Goal: Check status: Check status

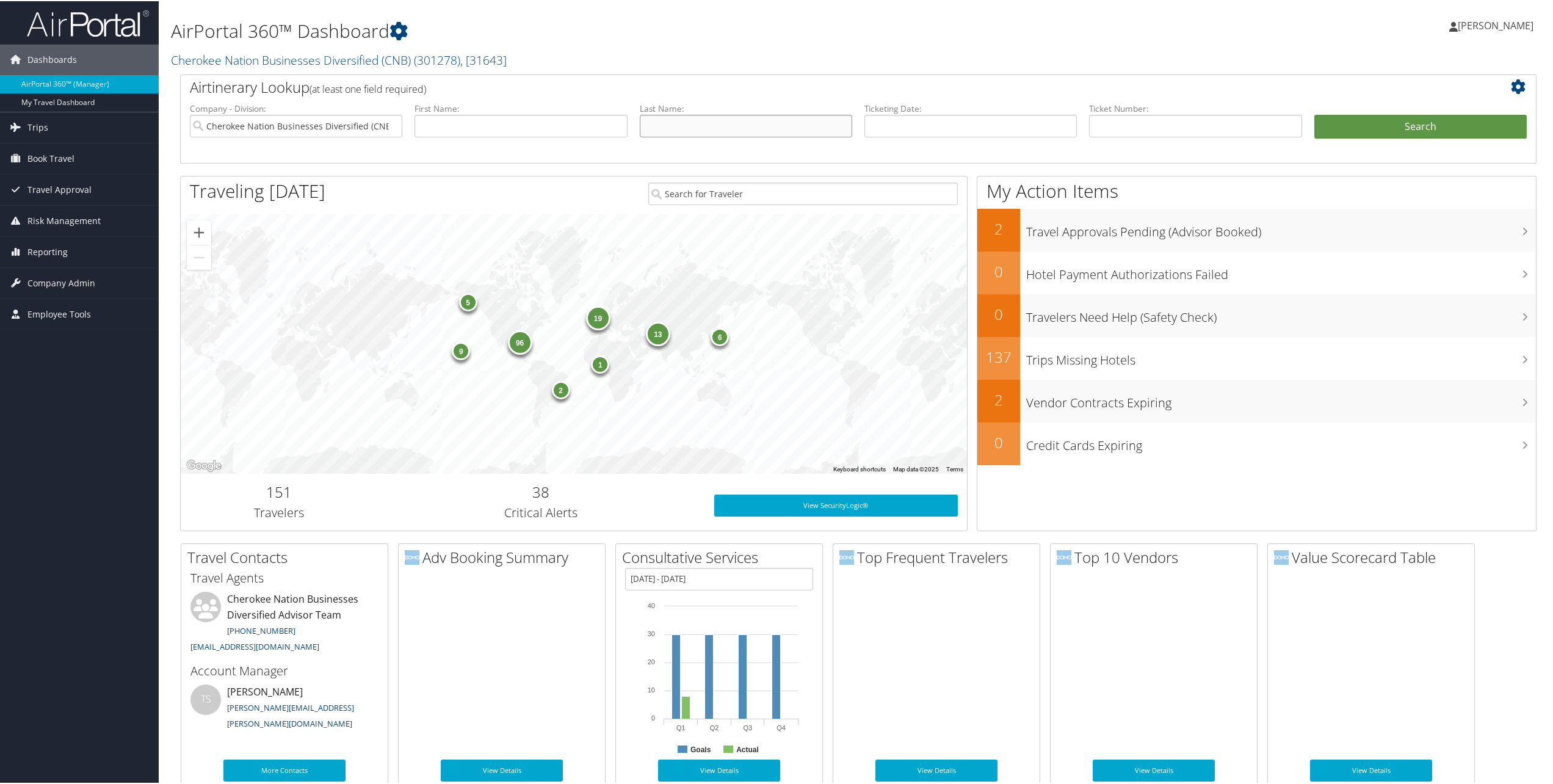
click at [721, 131] on input "text" at bounding box center [746, 124] width 213 height 23
type input "jodoin"
click at [1315, 113] on button "Search" at bounding box center [1421, 126] width 213 height 25
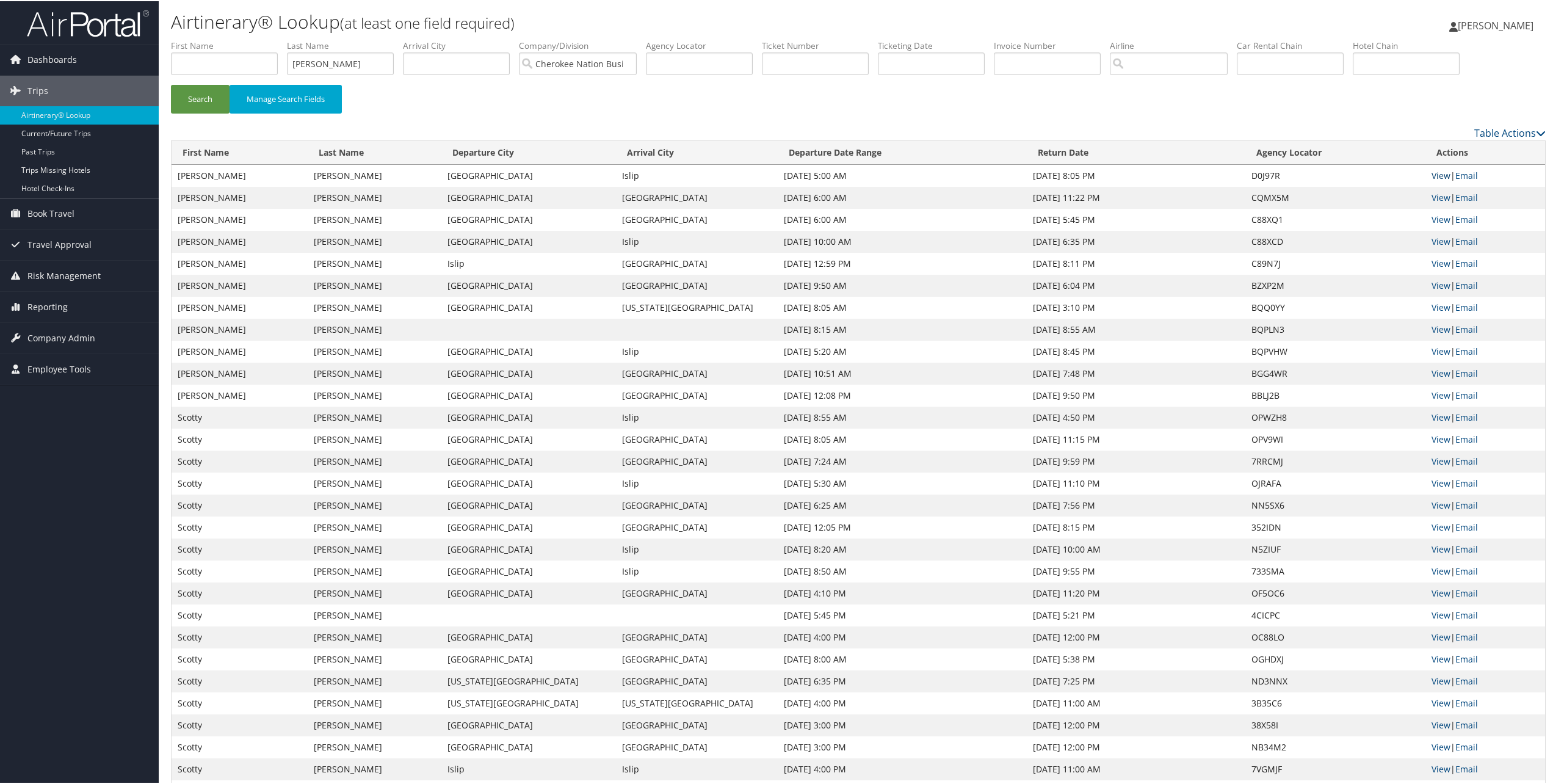
click at [1434, 172] on link "View" at bounding box center [1441, 174] width 19 height 12
click at [818, 56] on input "text" at bounding box center [815, 63] width 107 height 23
paste input "0067310007664"
type input "0067310007664"
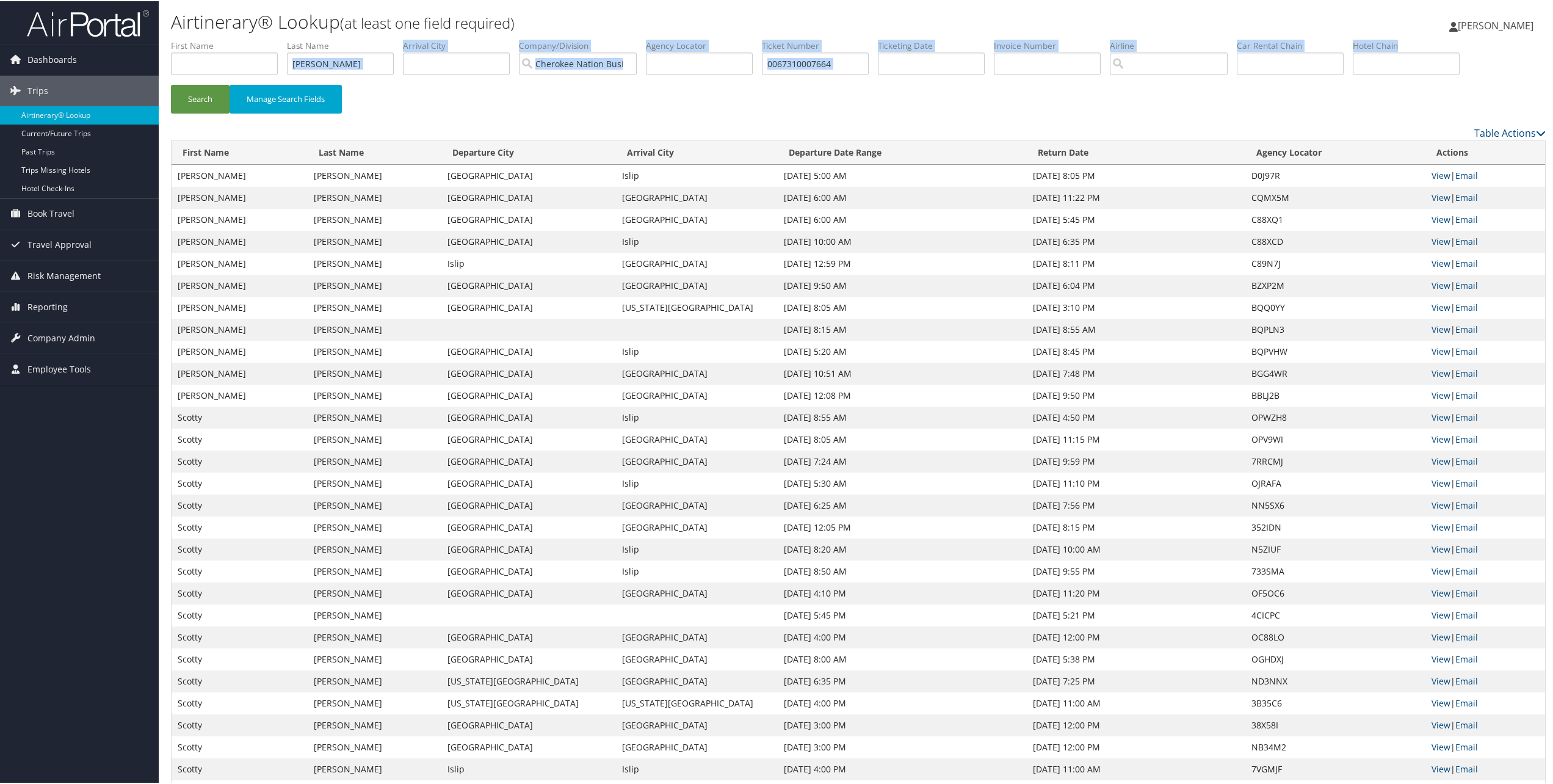
drag, startPoint x: 345, startPoint y: 50, endPoint x: 170, endPoint y: 68, distance: 175.9
click at [171, 67] on form "First Name Last Name jodoin Departure City Arrival City Company/Division Cherok…" at bounding box center [858, 81] width 1375 height 85
drag, startPoint x: 170, startPoint y: 68, endPoint x: 349, endPoint y: 57, distance: 179.3
click at [349, 57] on input "jodoin" at bounding box center [340, 63] width 107 height 23
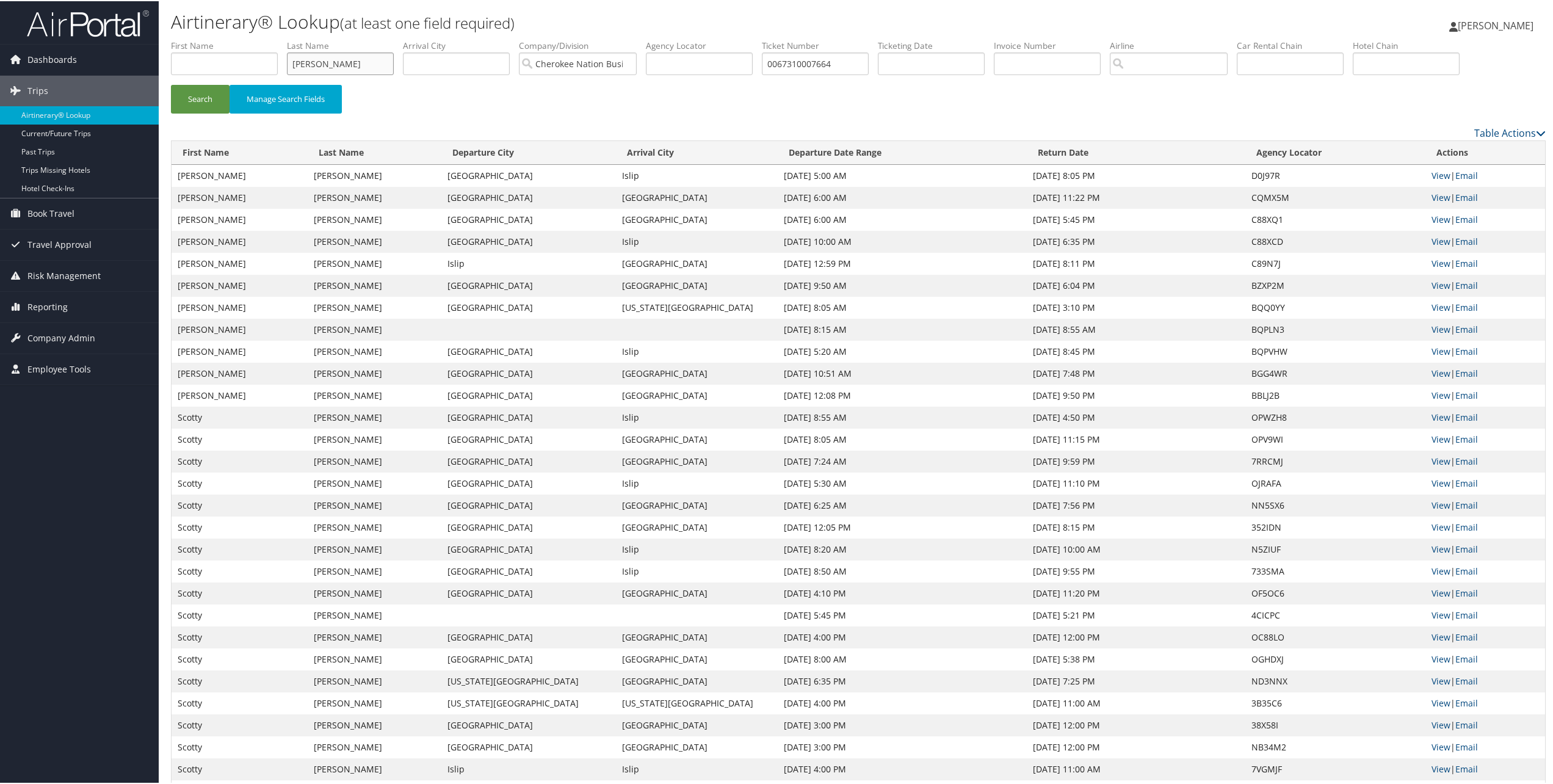
click at [349, 57] on input "jodoin" at bounding box center [340, 63] width 107 height 23
click at [171, 83] on button "Search" at bounding box center [200, 97] width 59 height 29
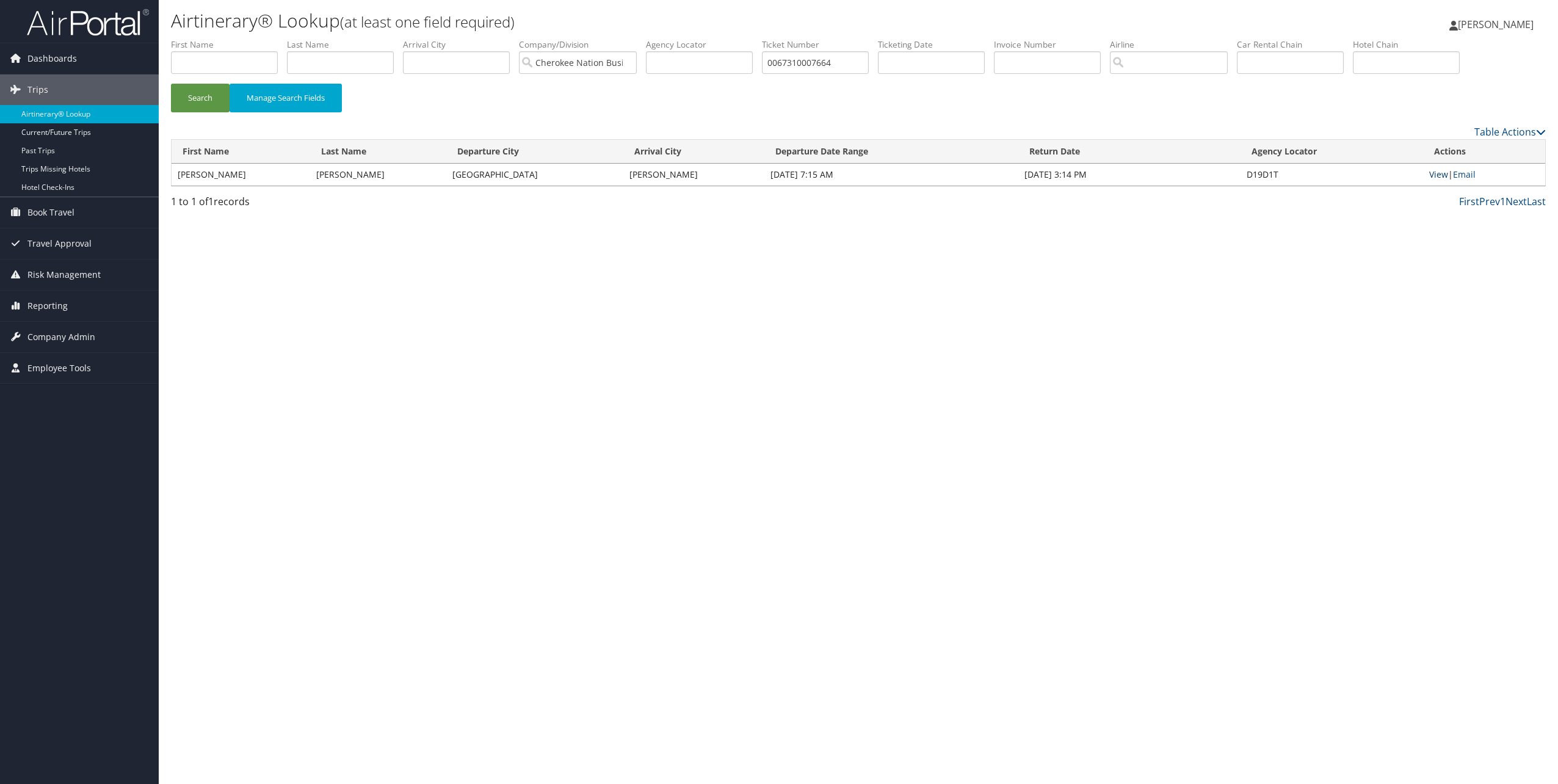
click at [1438, 175] on link "View" at bounding box center [1438, 174] width 19 height 12
click at [434, 69] on input "text" at bounding box center [456, 63] width 107 height 23
click at [338, 68] on input "text" at bounding box center [340, 63] width 107 height 23
type input "dion"
type input "davis"
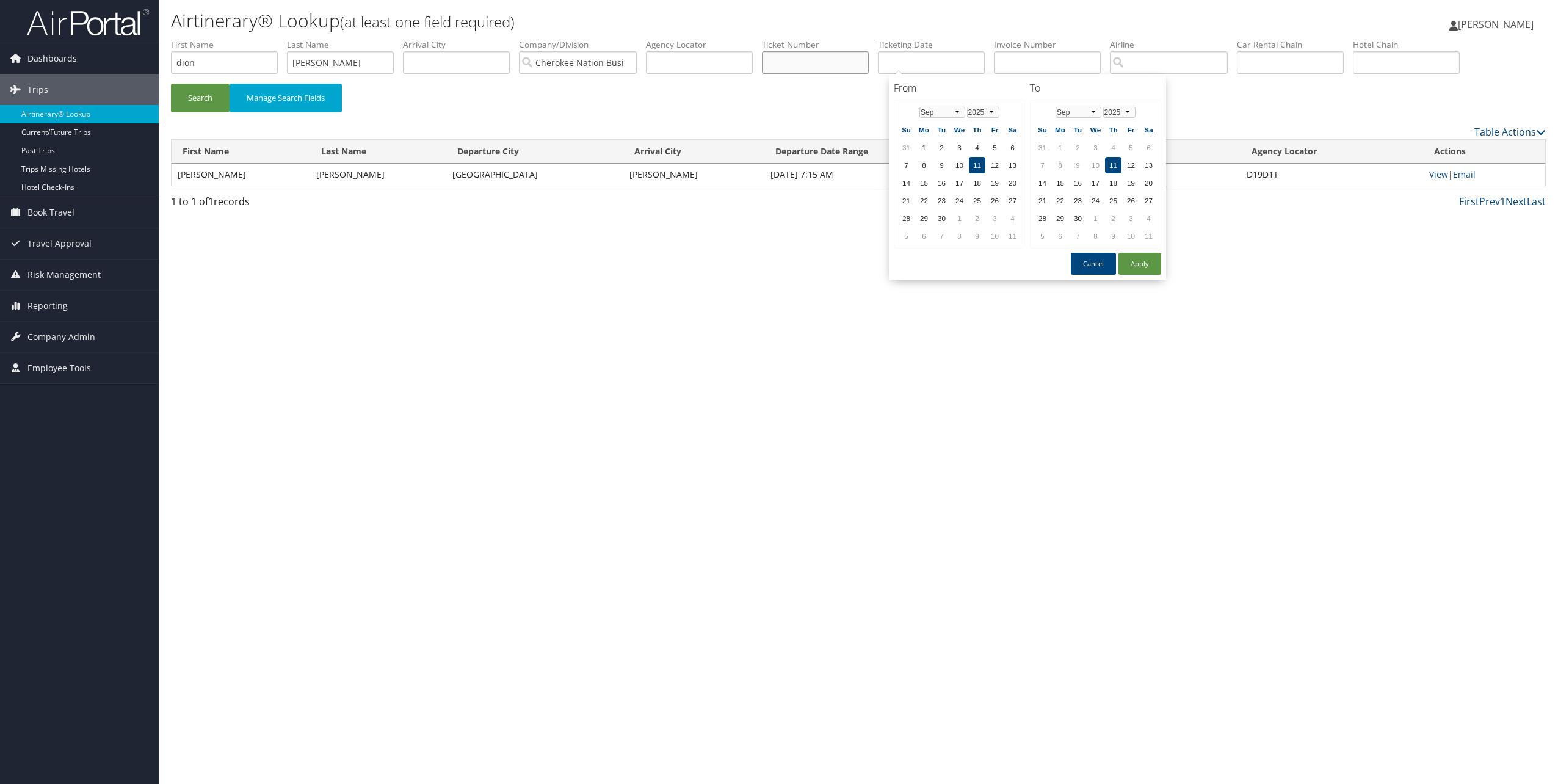
click at [171, 83] on button "Search" at bounding box center [200, 97] width 59 height 29
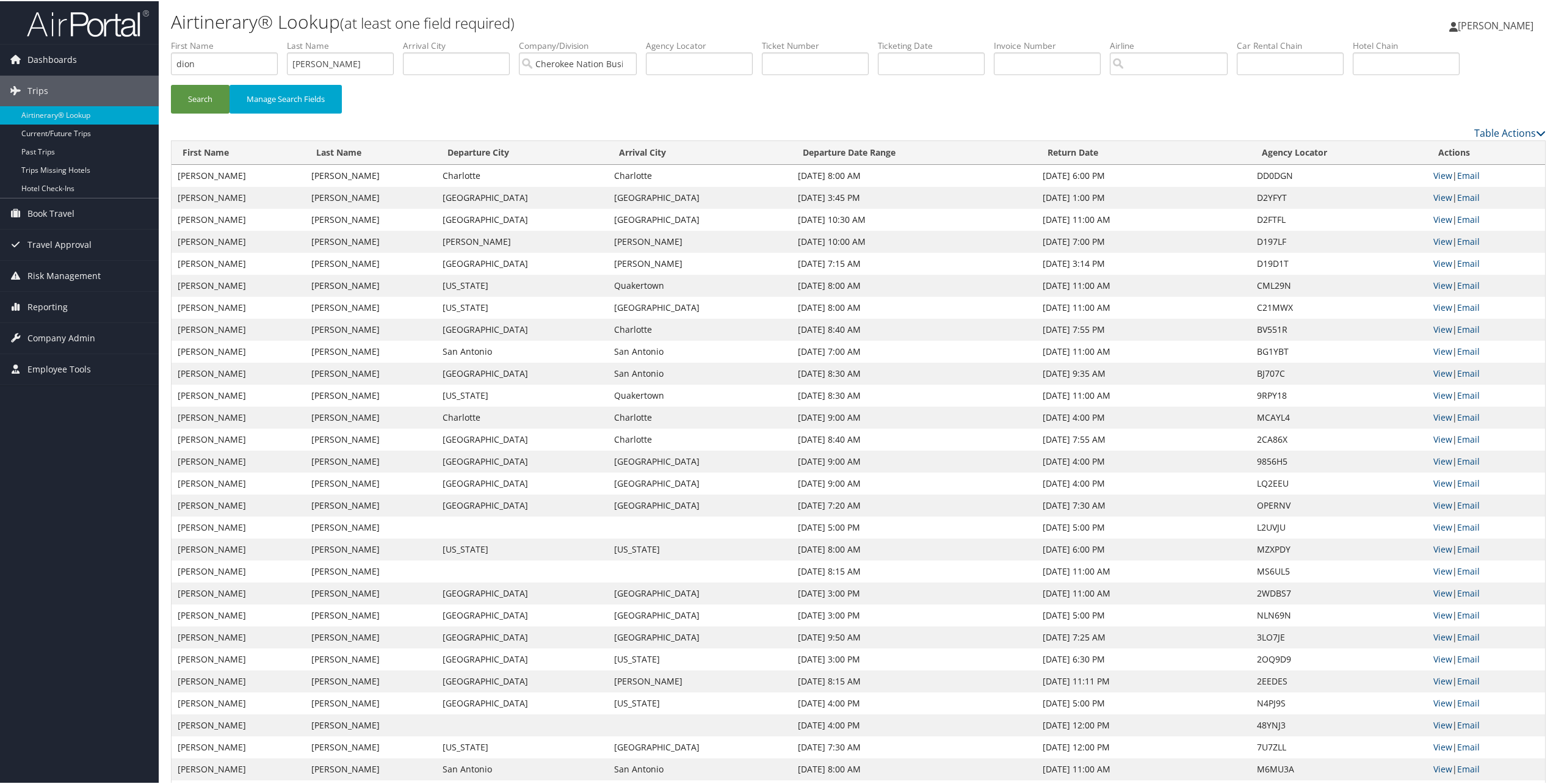
click at [806, 240] on td "Aug 18, 2025 10:00 AM" at bounding box center [914, 240] width 245 height 22
click at [1434, 241] on link "View" at bounding box center [1443, 240] width 19 height 12
click at [812, 61] on input "text" at bounding box center [815, 63] width 107 height 23
paste input "0017310141955"
type input "0017310141955"
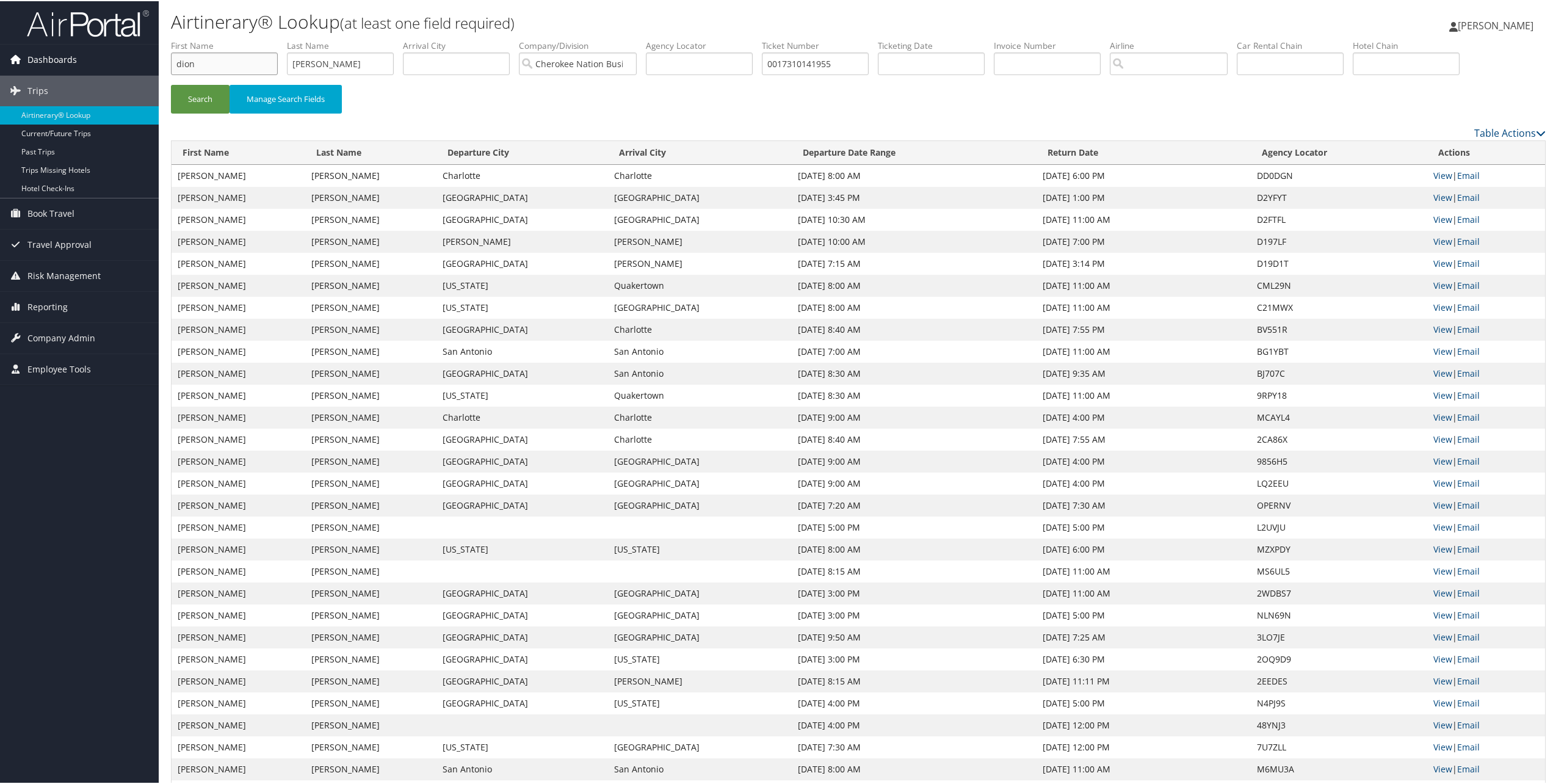
drag, startPoint x: 67, startPoint y: 58, endPoint x: 4, endPoint y: 59, distance: 63.0
click at [776, 63] on input "0017310141955" at bounding box center [815, 63] width 107 height 23
click at [171, 83] on button "Search" at bounding box center [200, 97] width 59 height 29
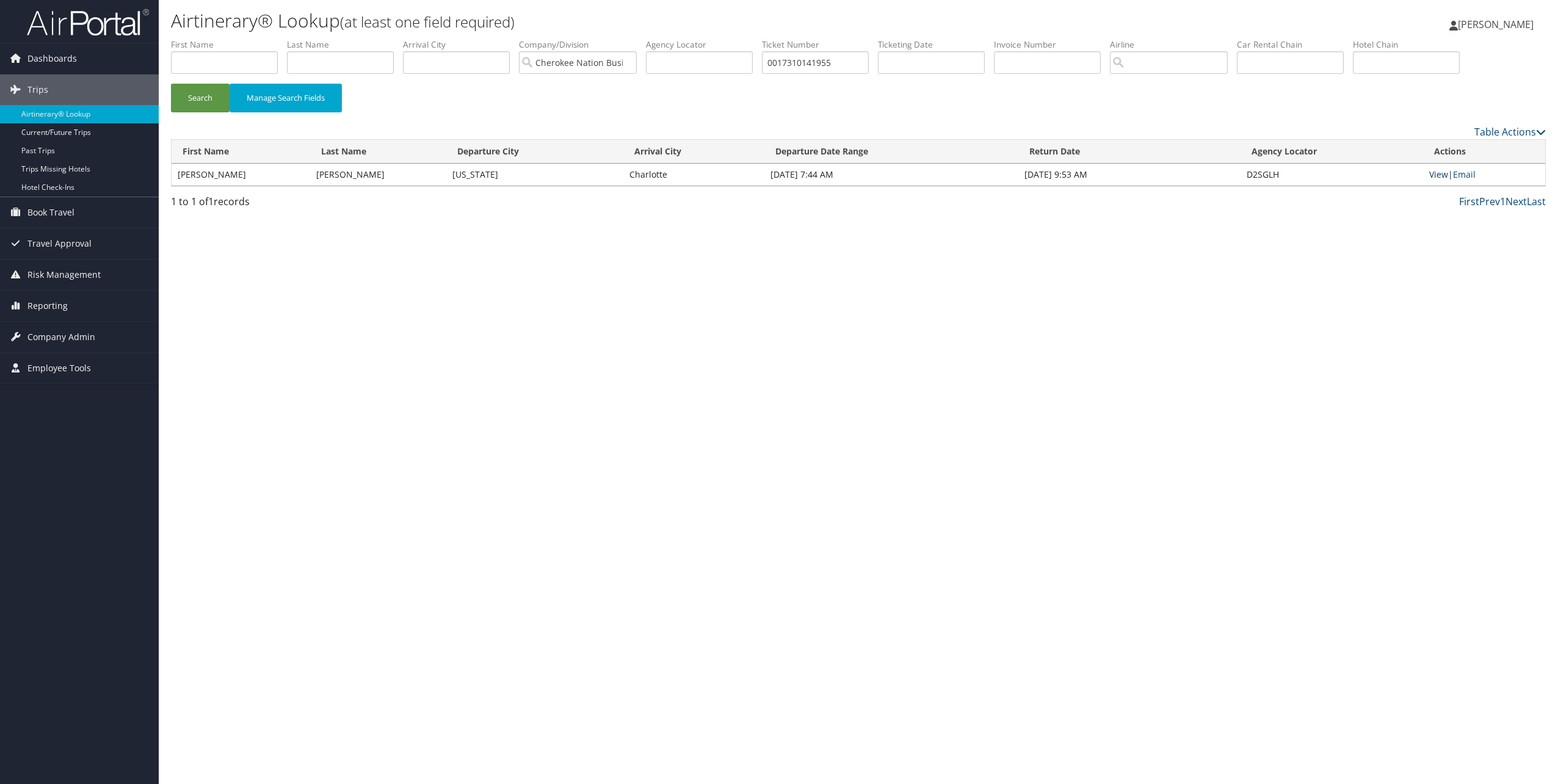
click at [1434, 177] on link "View" at bounding box center [1438, 174] width 19 height 12
click at [1439, 173] on link "View" at bounding box center [1438, 174] width 19 height 12
click at [840, 63] on input "0017310141955" at bounding box center [815, 63] width 107 height 23
paste input "637534"
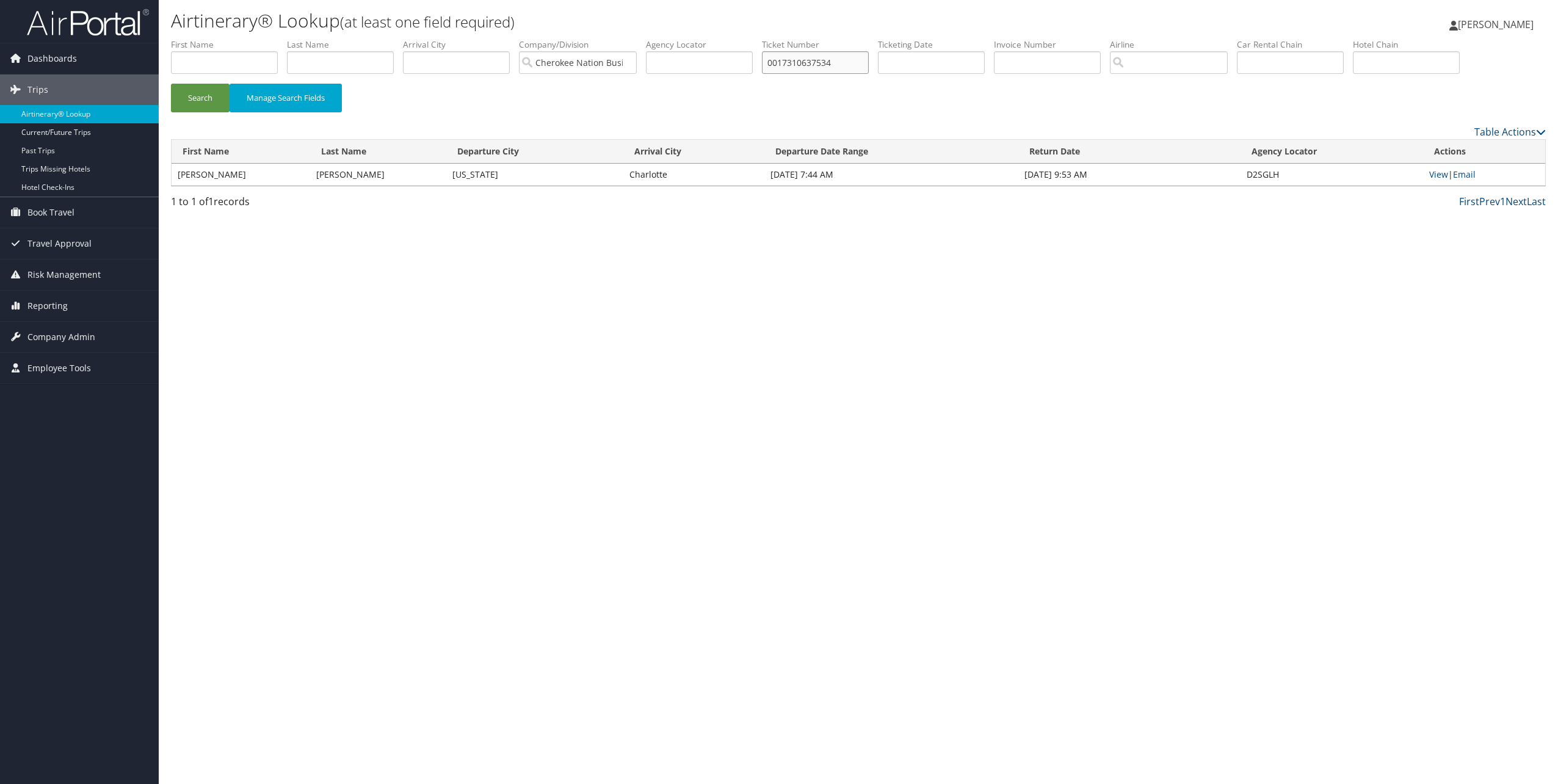
click at [171, 83] on button "Search" at bounding box center [200, 97] width 59 height 29
click at [1434, 173] on link "View" at bounding box center [1438, 174] width 19 height 12
click at [788, 65] on input "0017310637534" at bounding box center [815, 63] width 107 height 23
paste input "5267310637535"
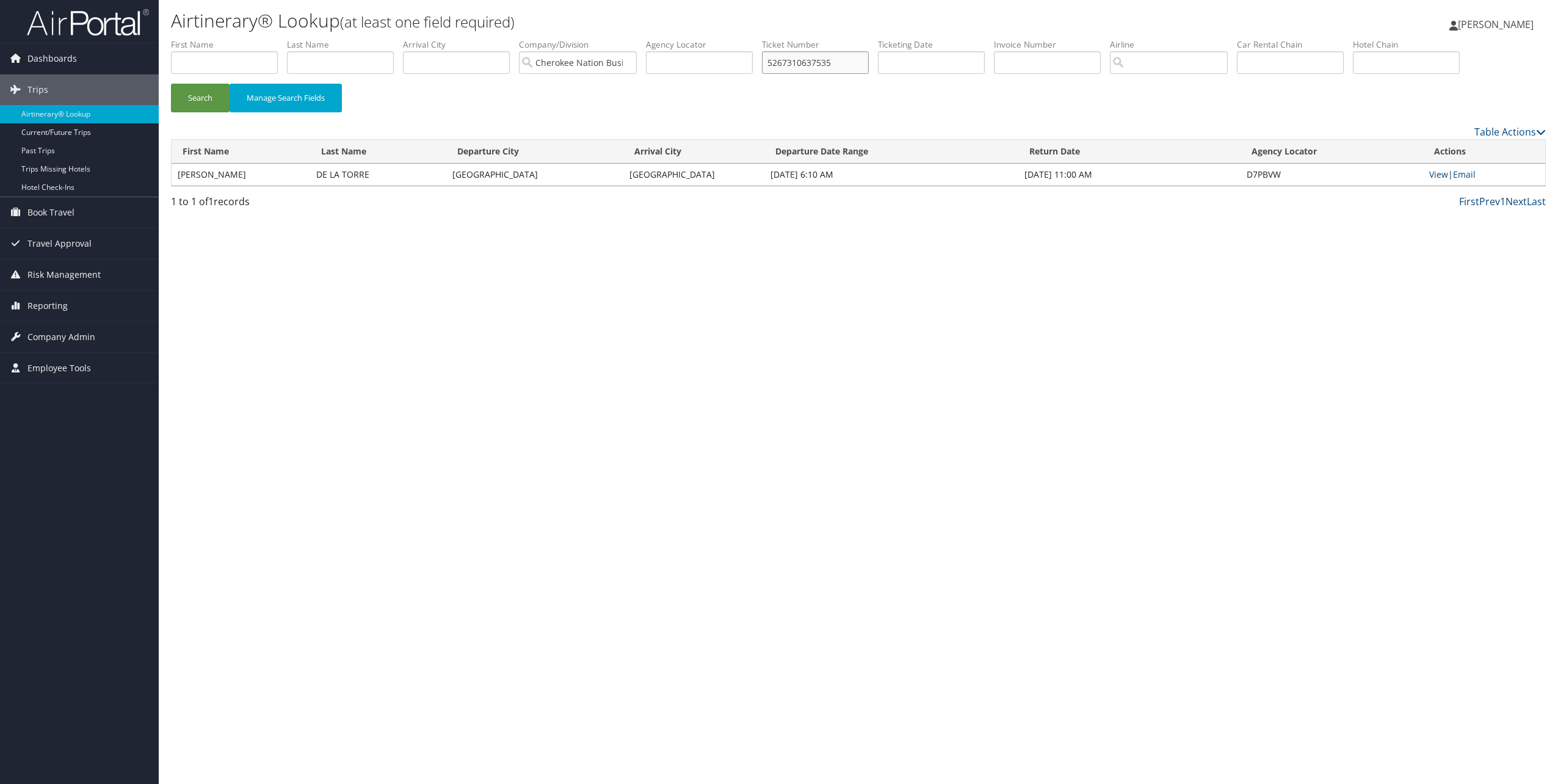
type input "5267310637535"
click at [171, 83] on button "Search" at bounding box center [200, 97] width 59 height 29
click at [1437, 173] on link "View" at bounding box center [1438, 174] width 19 height 12
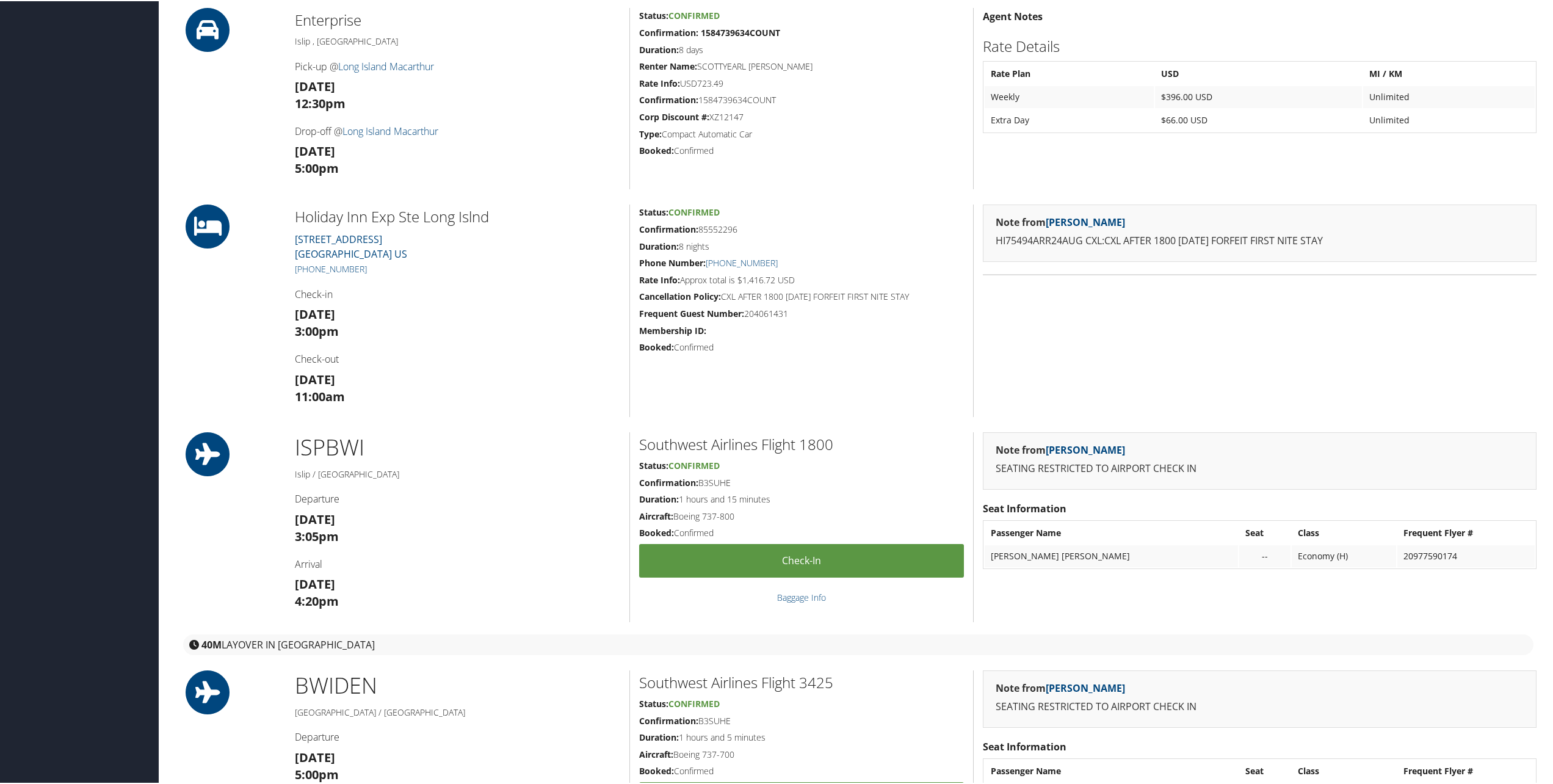
scroll to position [854, 0]
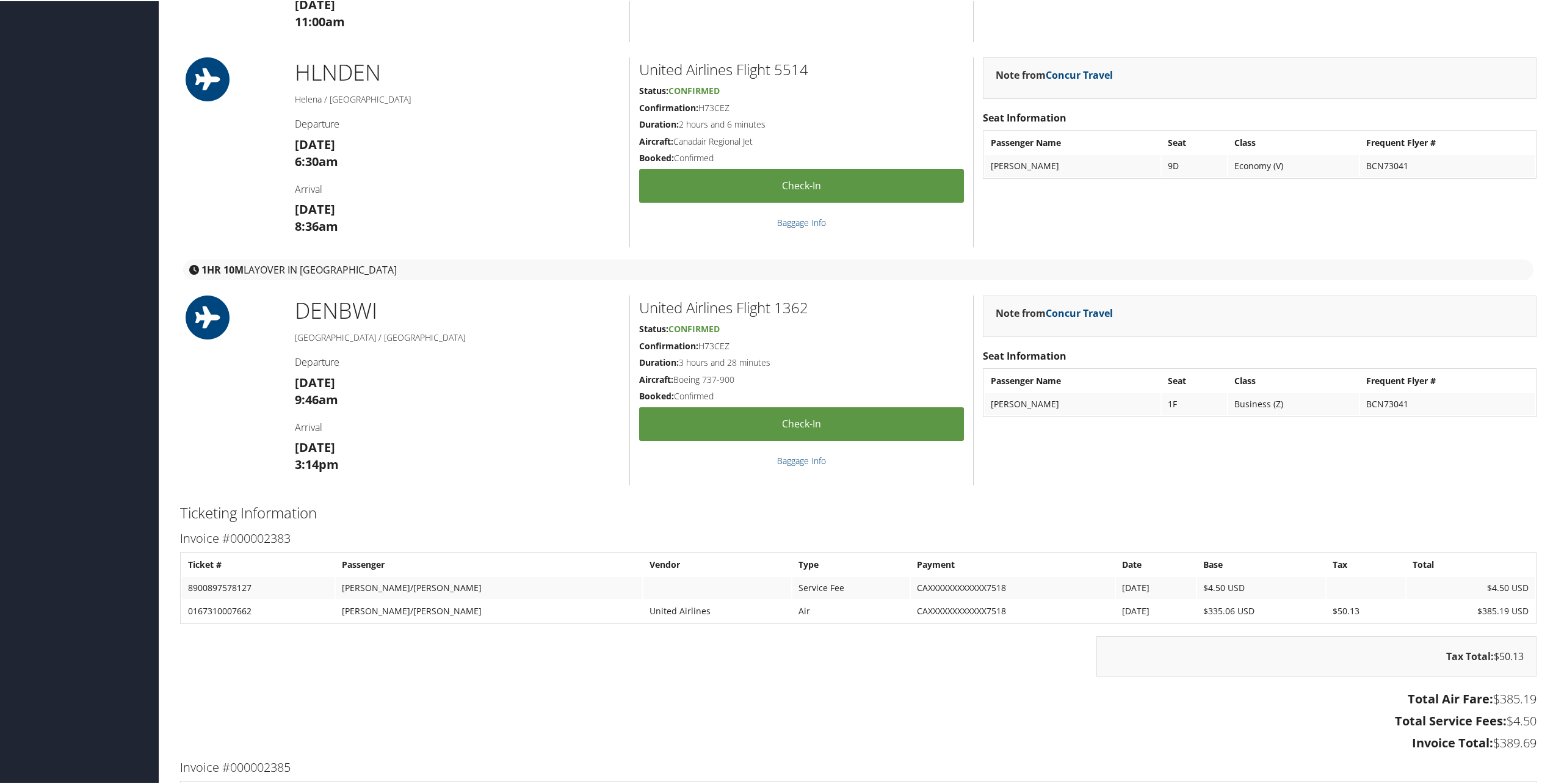
scroll to position [1221, 0]
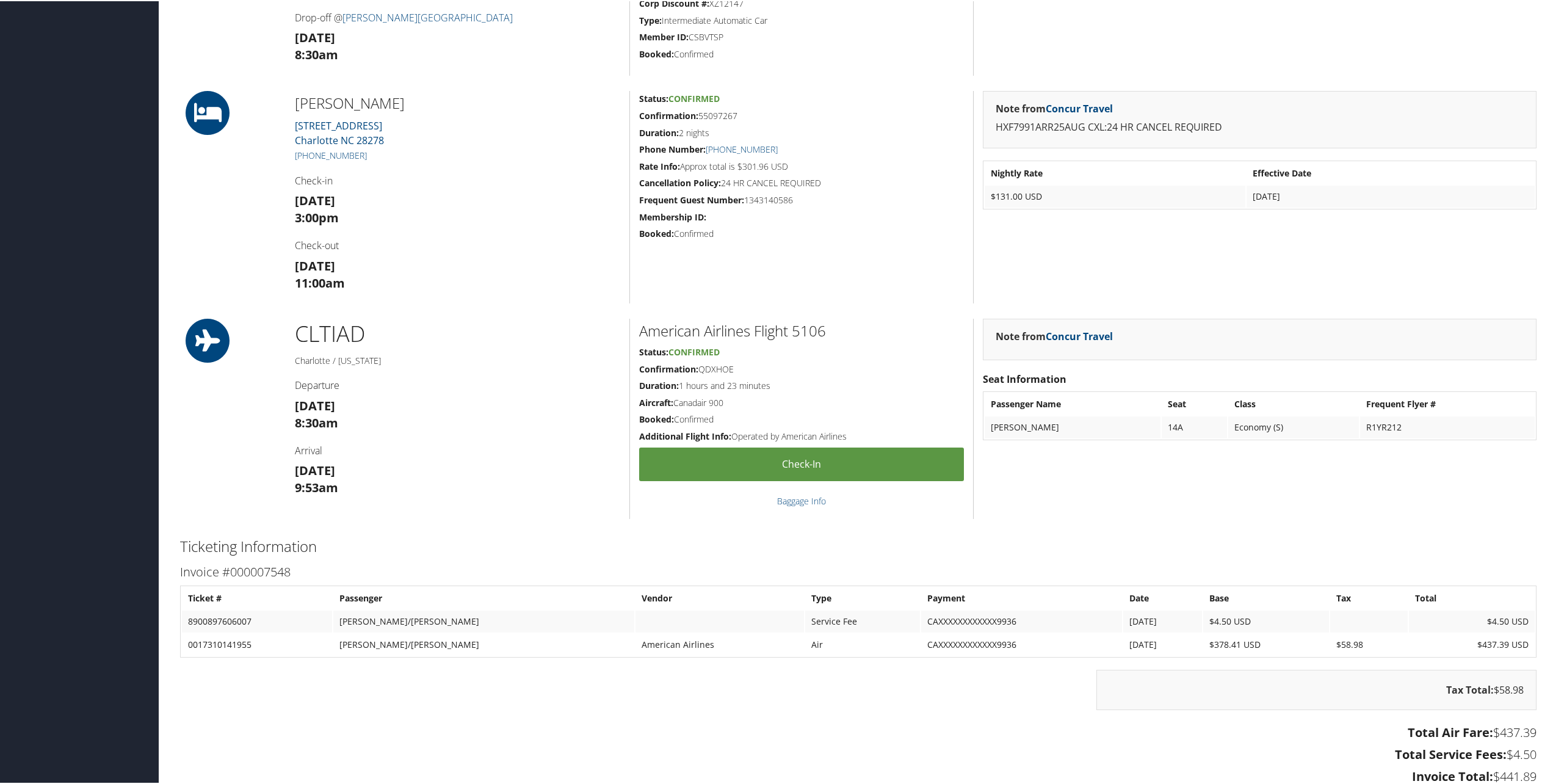
scroll to position [733, 0]
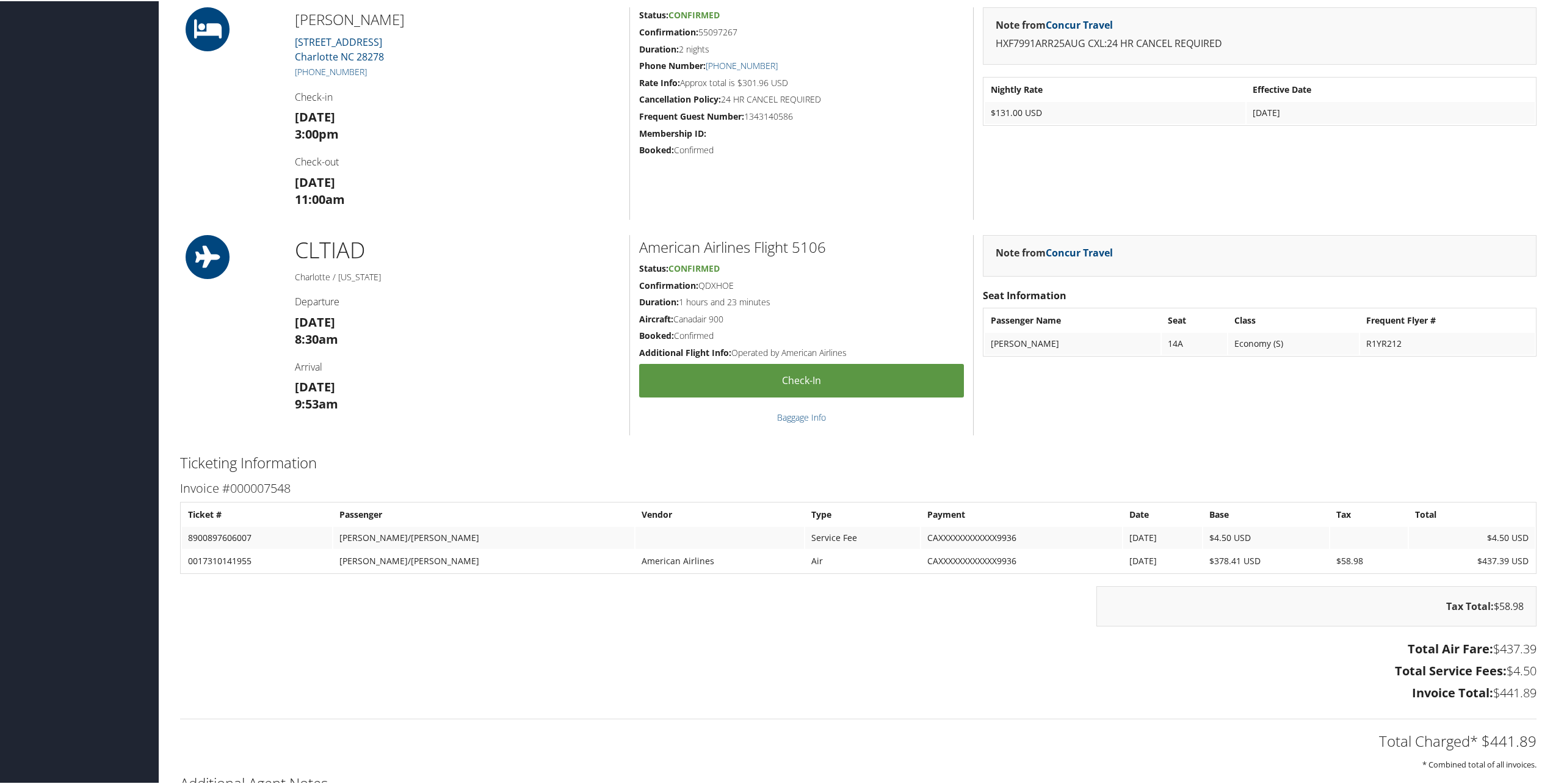
scroll to position [794, 0]
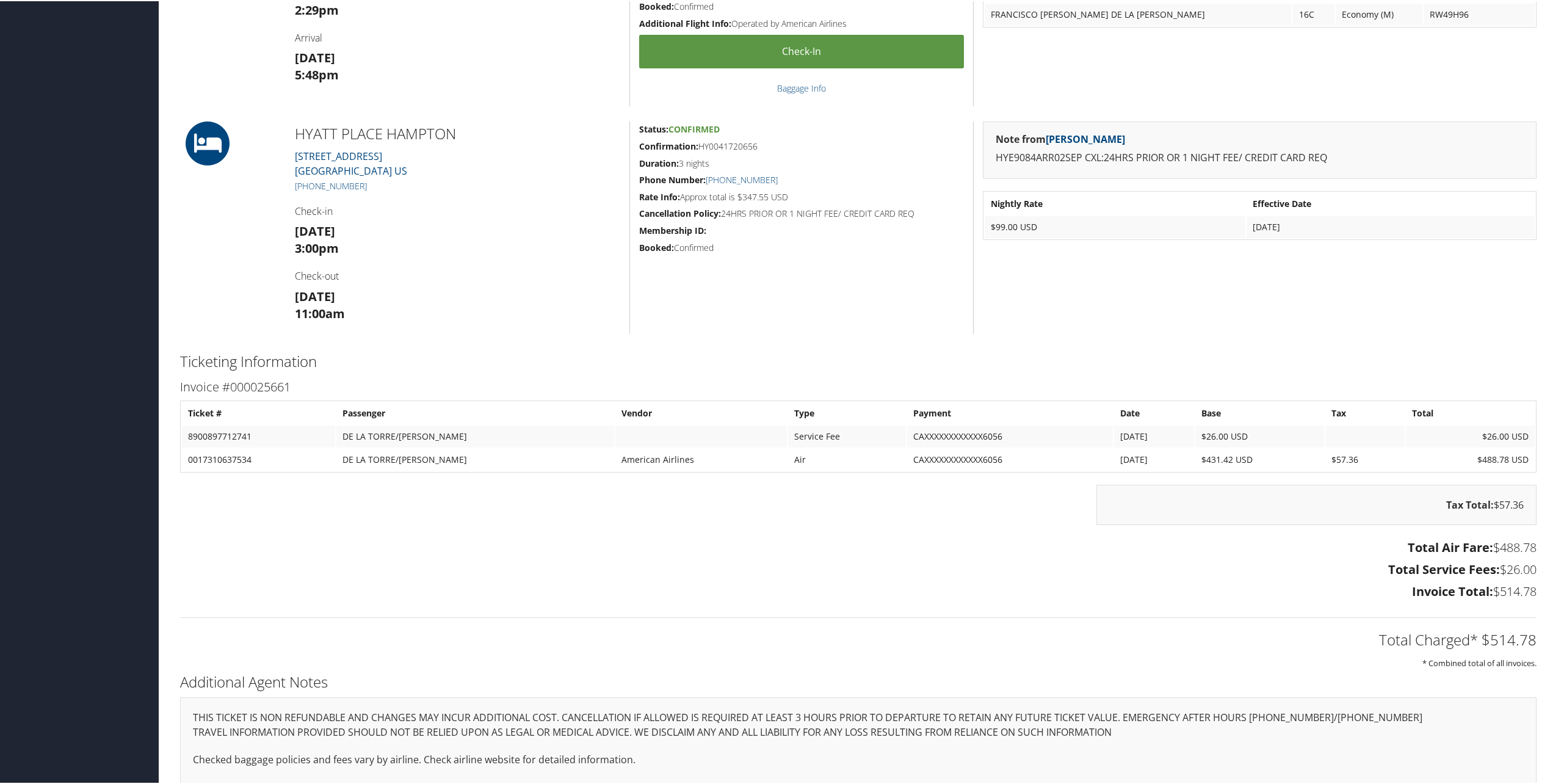
scroll to position [733, 0]
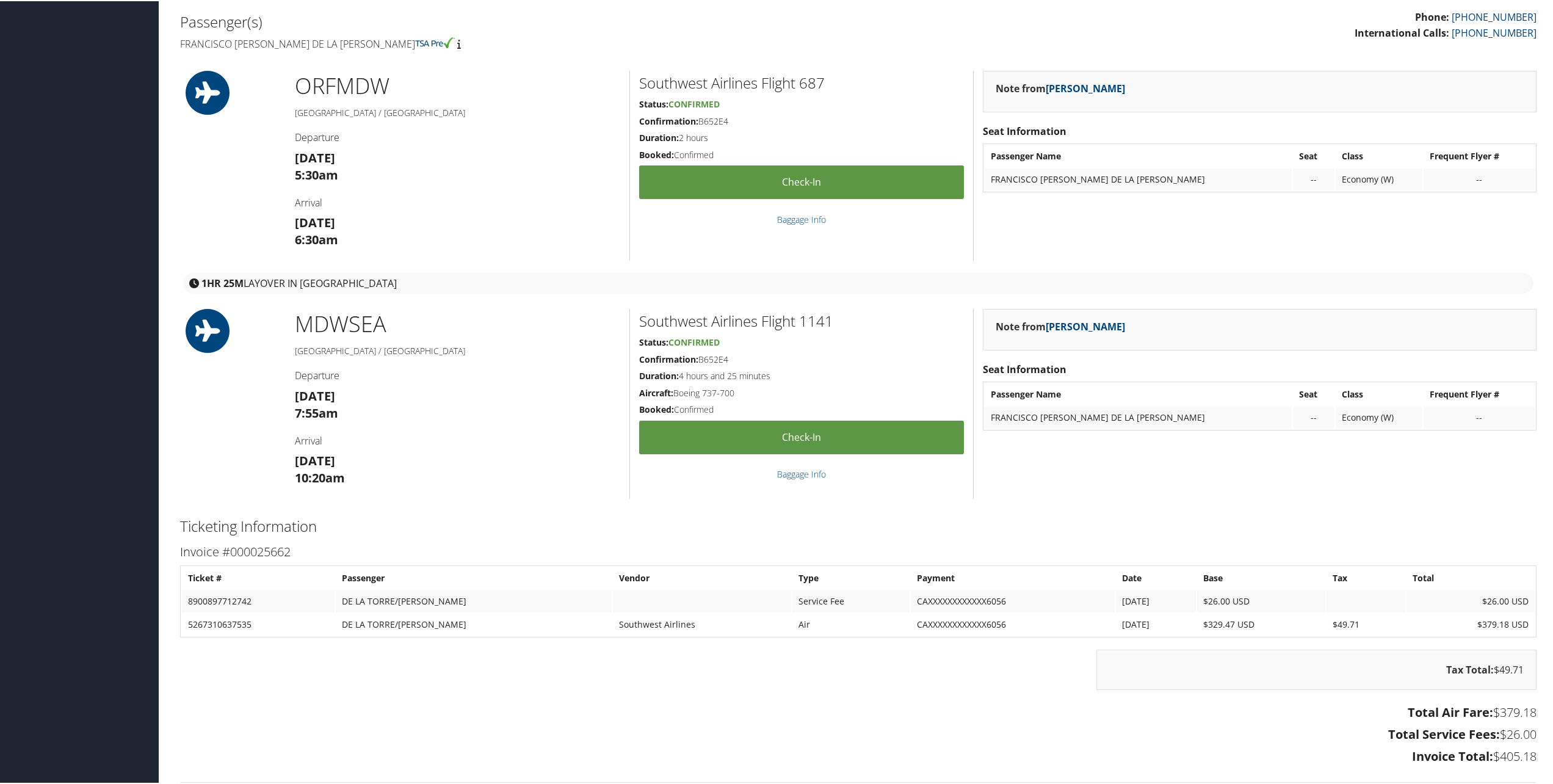
scroll to position [367, 0]
